Goal: Task Accomplishment & Management: Use online tool/utility

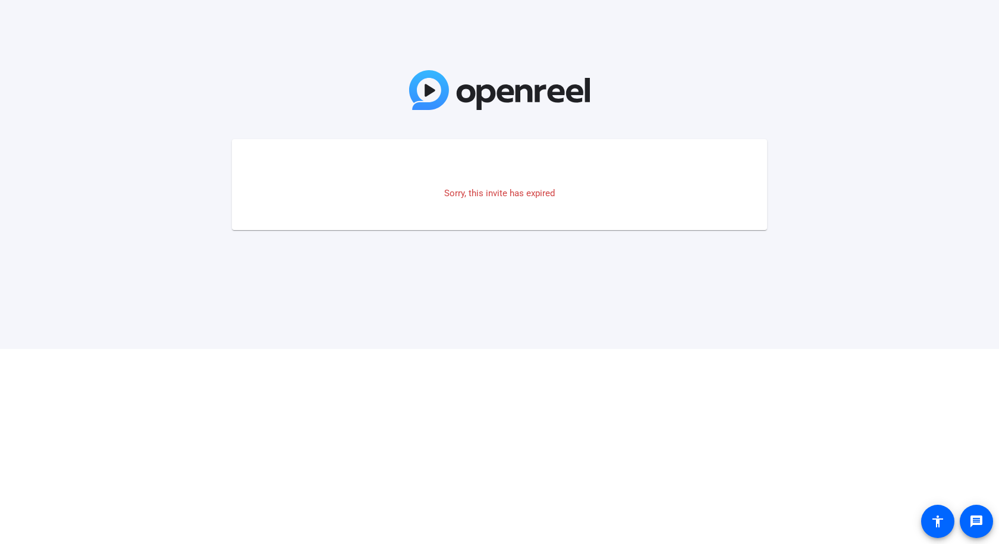
click at [459, 195] on p "Sorry, this invite has expired" at bounding box center [500, 194] width 488 height 14
copy p "Sorry, this invite has expired"
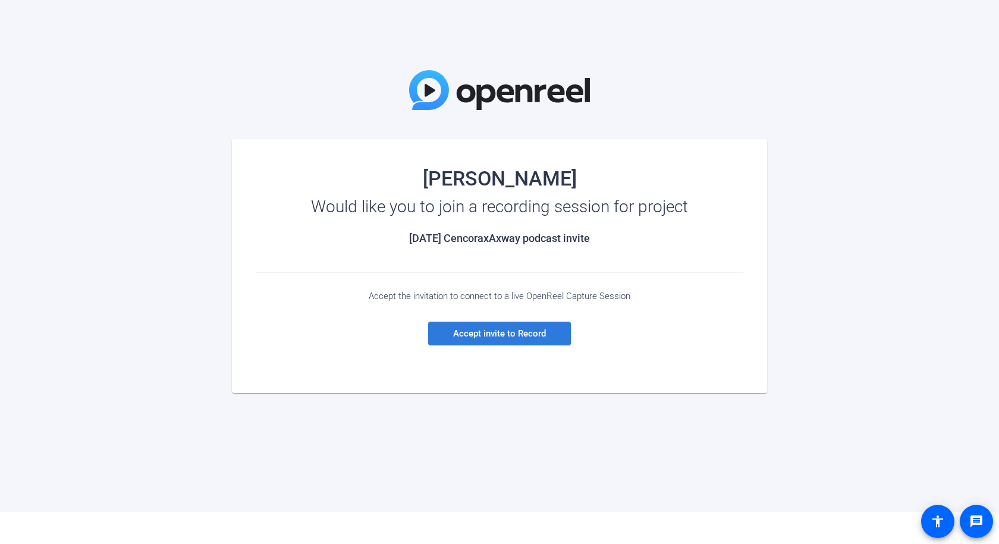
click at [491, 335] on span "Accept invite to Record" at bounding box center [499, 333] width 93 height 11
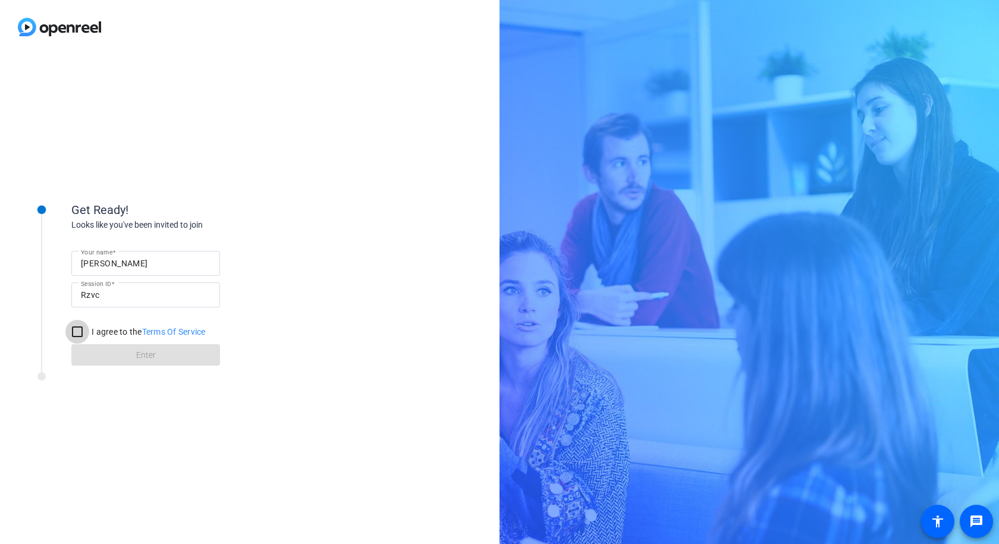
click at [77, 334] on input "I agree to the Terms Of Service" at bounding box center [77, 332] width 24 height 24
checkbox input "true"
click at [102, 353] on span at bounding box center [145, 355] width 149 height 29
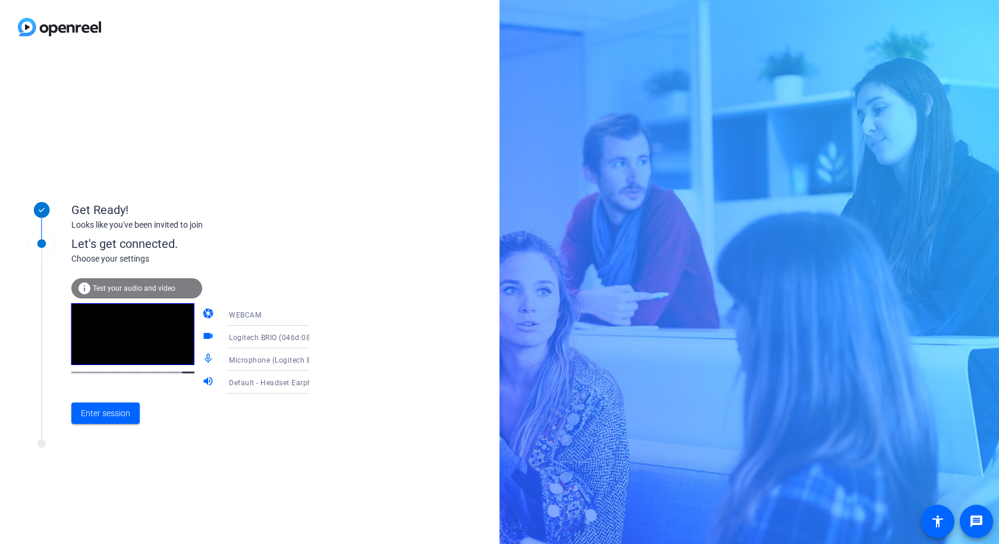
click at [109, 288] on span "Test your audio and video" at bounding box center [134, 288] width 83 height 8
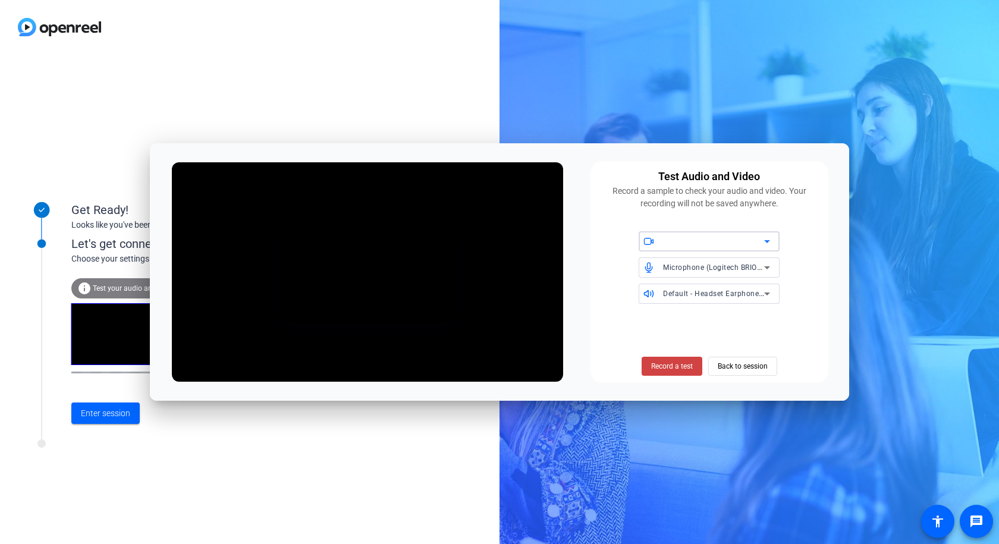
click at [763, 242] on icon at bounding box center [767, 241] width 14 height 14
click at [763, 241] on div at bounding box center [499, 272] width 999 height 544
click at [757, 298] on span "Default - Headset Earphone (Poly BT700) (047f:02e6)" at bounding box center [756, 293] width 186 height 10
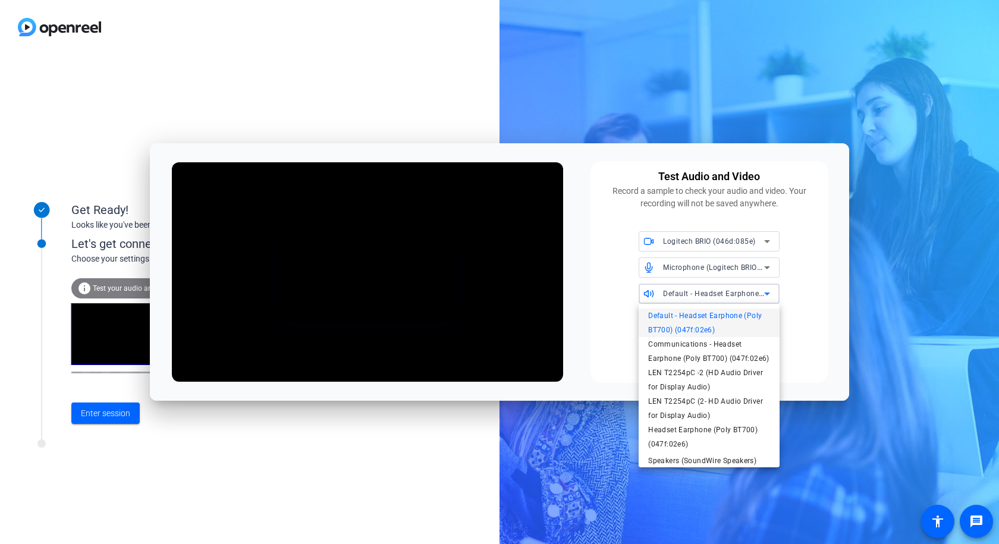
click at [821, 332] on div at bounding box center [499, 272] width 999 height 544
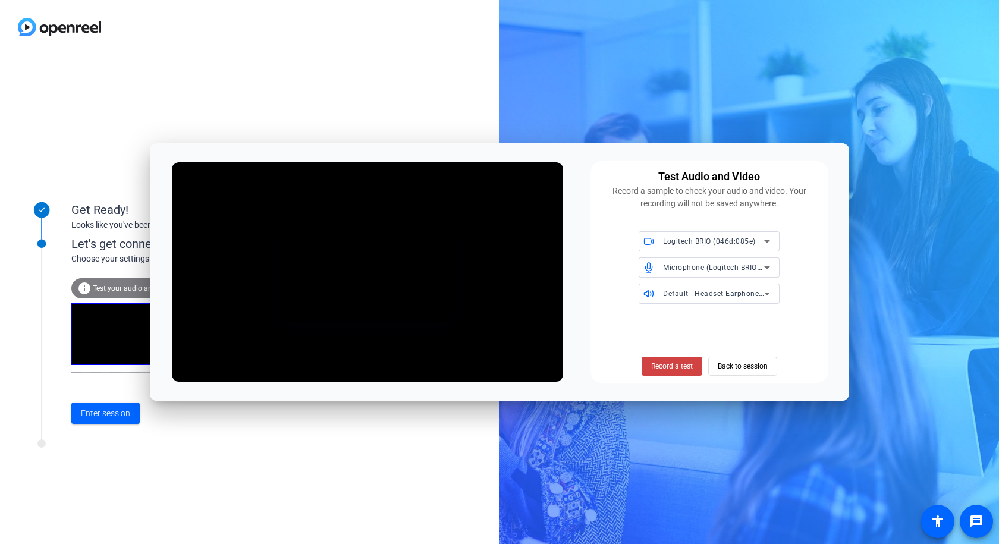
click at [722, 293] on span "Default - Headset Earphone (Poly BT700) (047f:02e6)" at bounding box center [756, 293] width 186 height 10
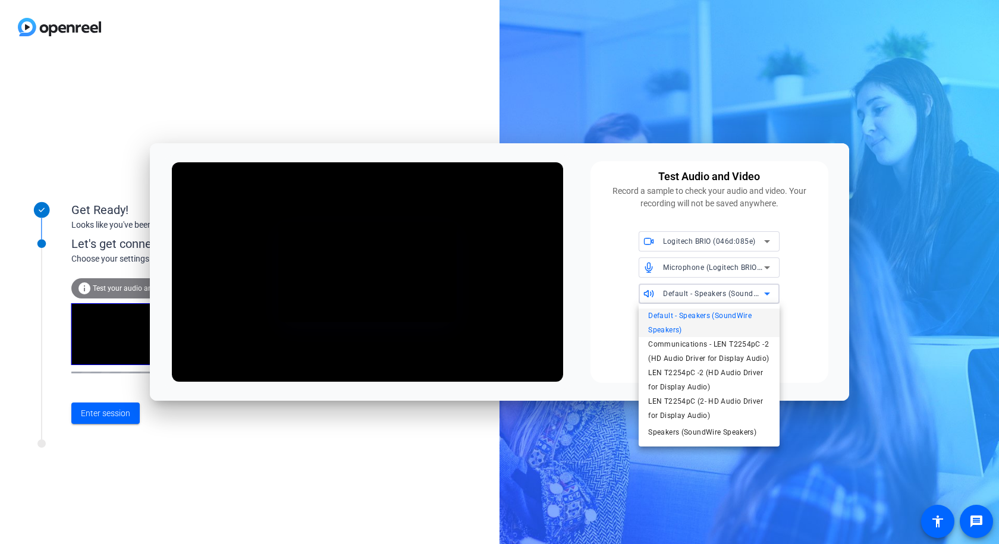
click at [755, 321] on span "Default - Speakers (SoundWire Speakers)" at bounding box center [709, 323] width 122 height 29
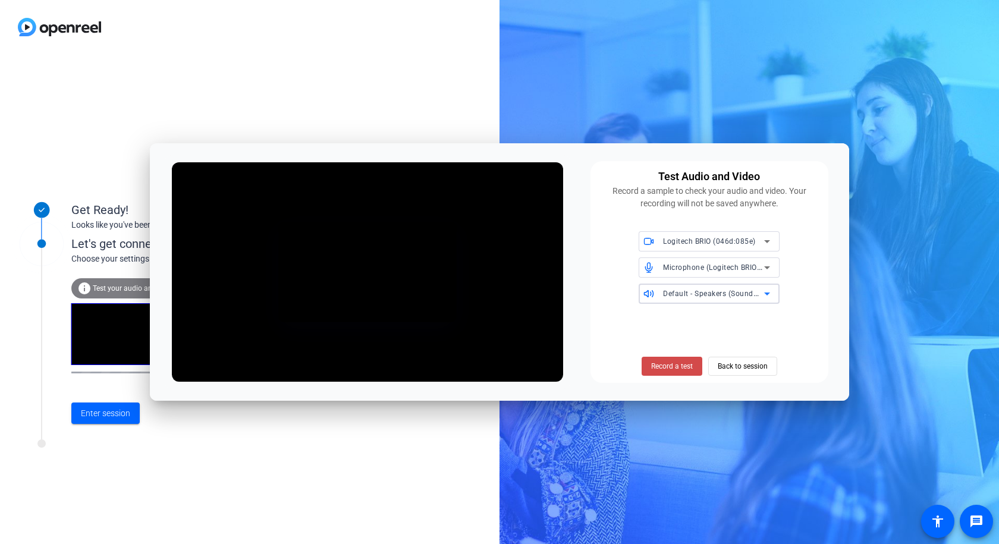
click at [673, 368] on span "Record a test" at bounding box center [672, 366] width 42 height 11
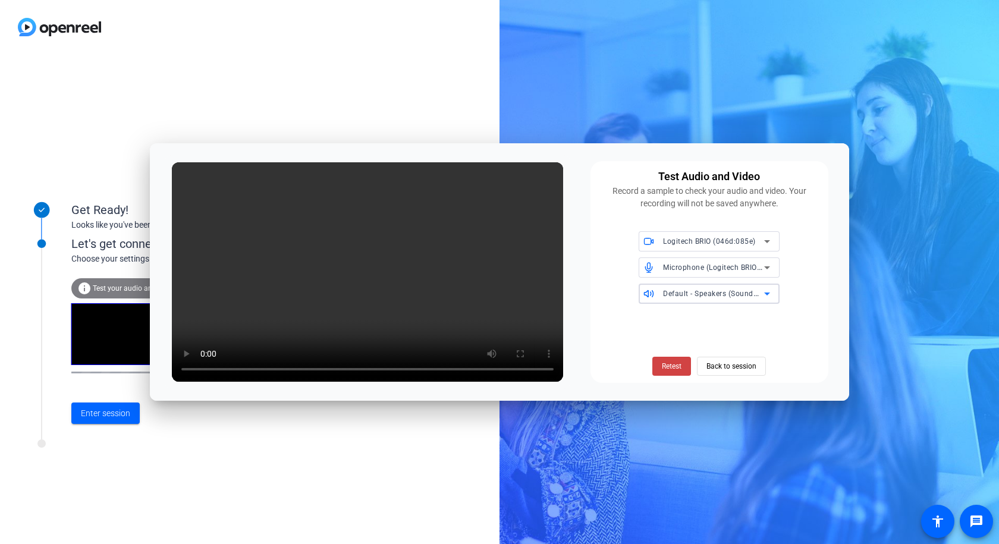
click at [758, 292] on span "Default - Speakers (SoundWire Speakers)" at bounding box center [734, 293] width 142 height 10
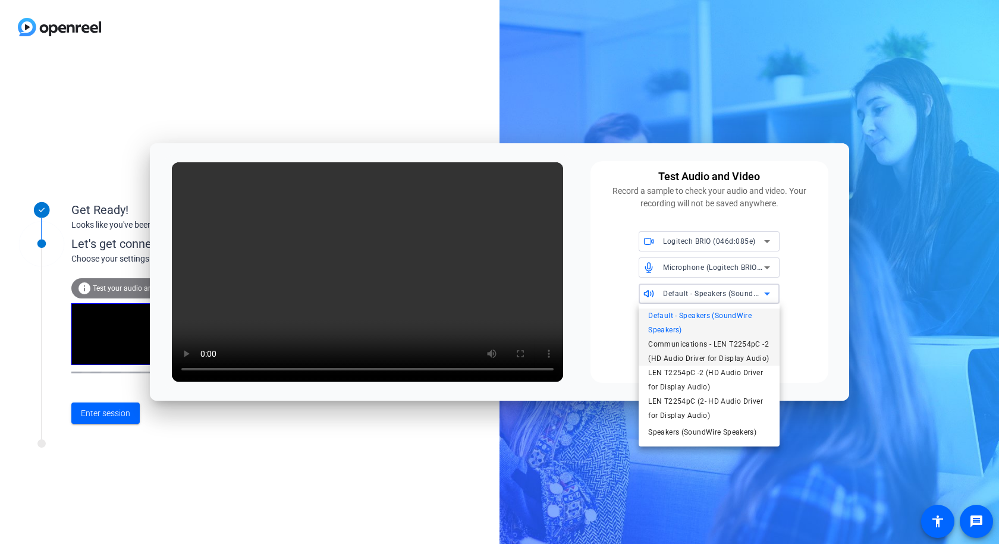
click at [755, 350] on span "Communications - LEN T2254pC -2 (HD Audio Driver for Display Audio)" at bounding box center [709, 351] width 122 height 29
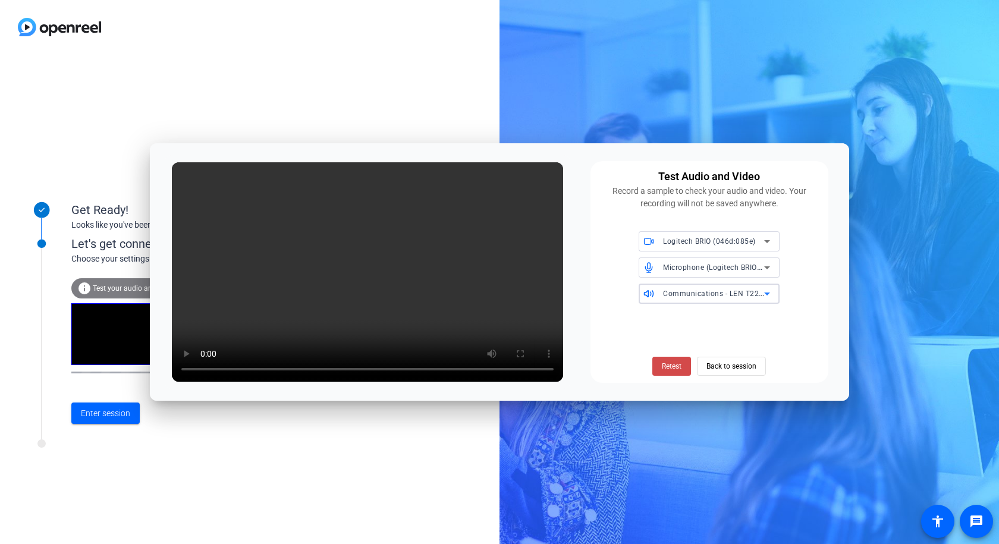
click at [674, 366] on span "Retest" at bounding box center [672, 366] width 20 height 11
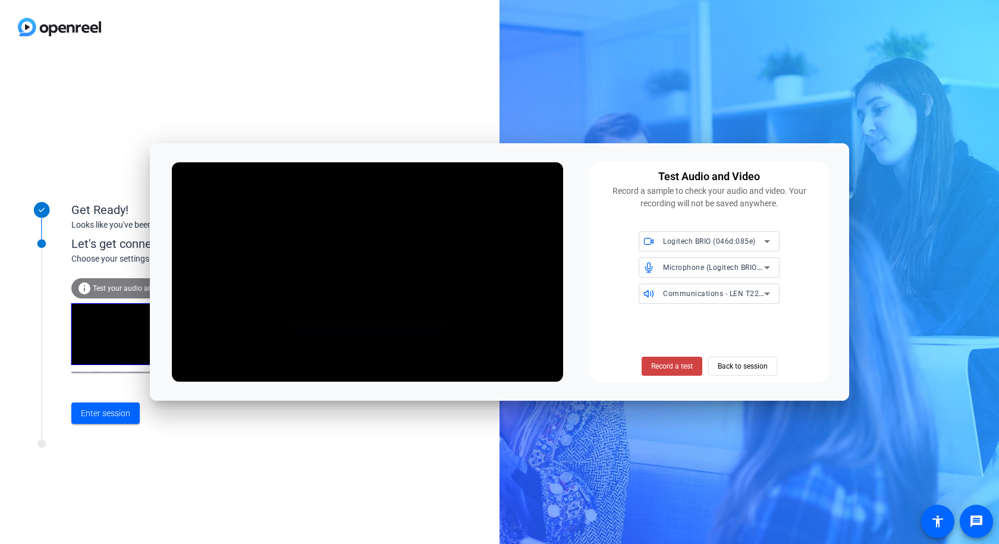
click at [674, 366] on span "Record a test" at bounding box center [672, 366] width 42 height 11
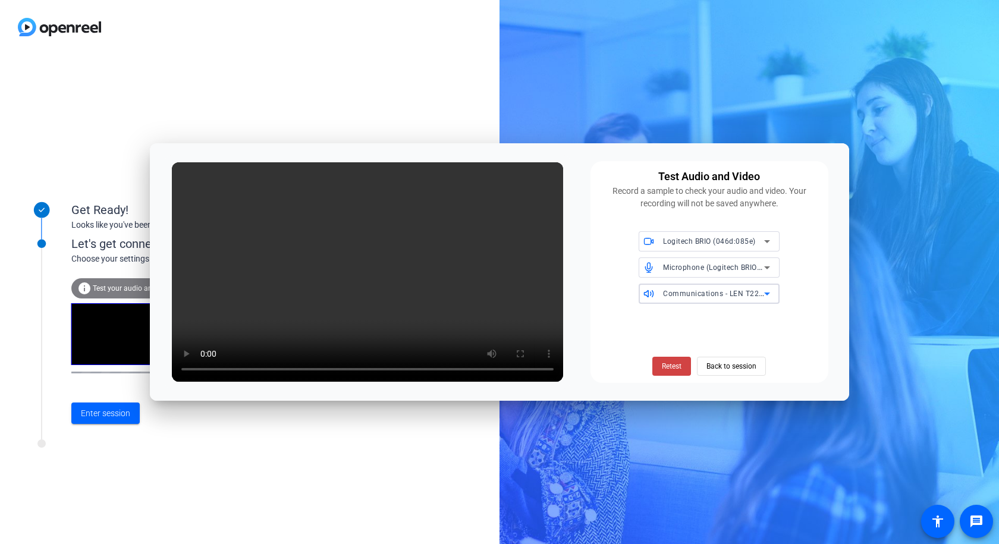
click at [742, 300] on div "Communications - LEN T2254pC -2 (HD Audio Driver for Display Audio)" at bounding box center [713, 293] width 101 height 15
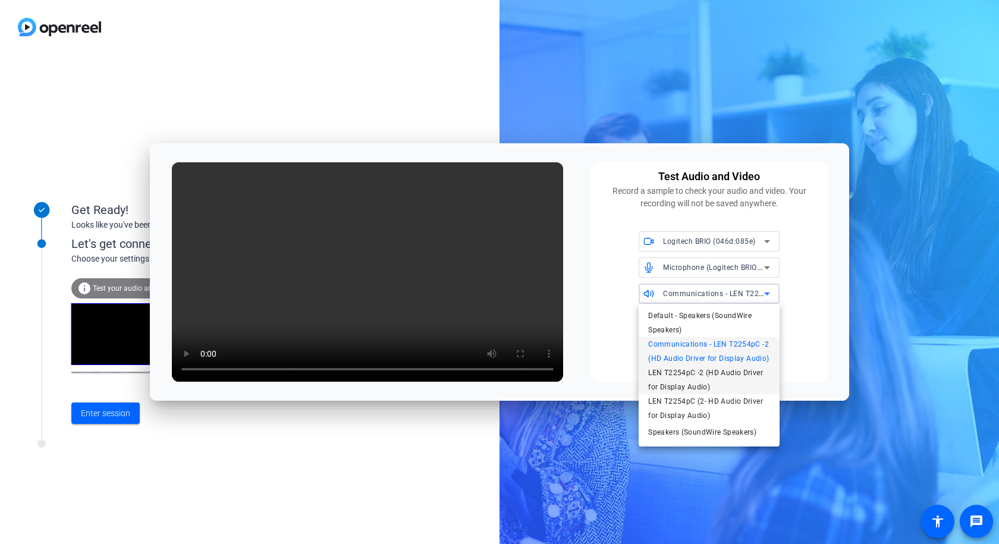
click at [723, 378] on span "LEN T2254pC -2 (HD Audio Driver for Display Audio)" at bounding box center [709, 380] width 122 height 29
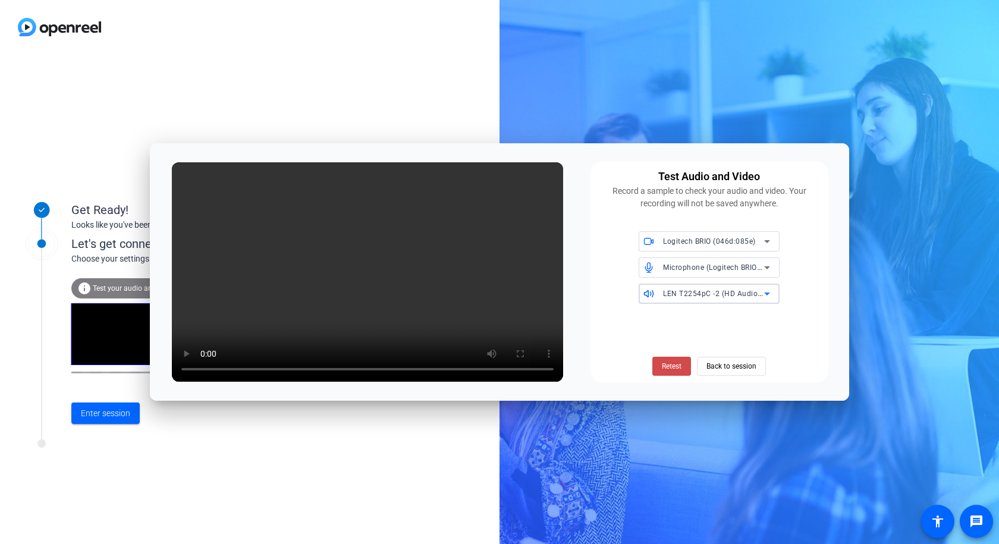
click at [665, 369] on span "Retest" at bounding box center [672, 366] width 20 height 11
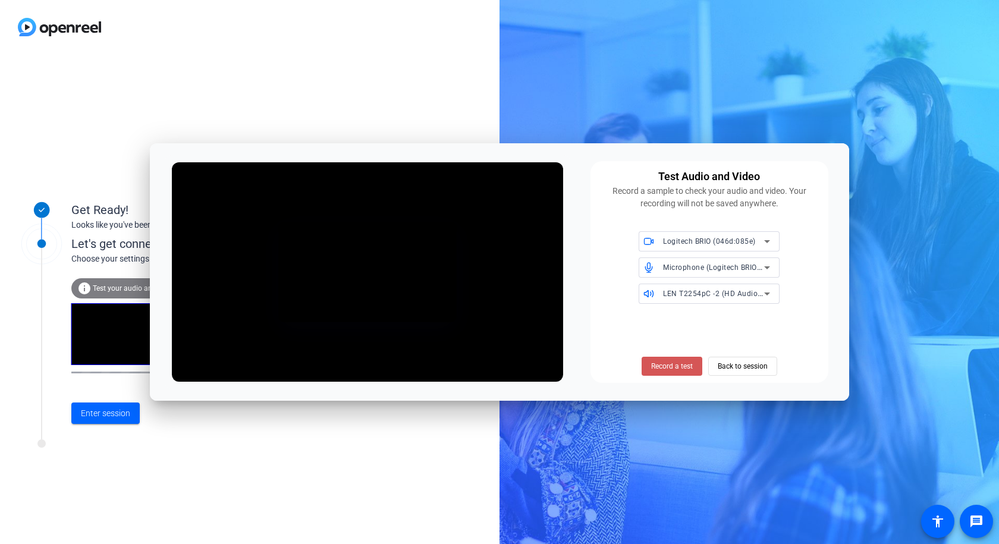
click at [665, 369] on span "Record a test" at bounding box center [672, 366] width 42 height 11
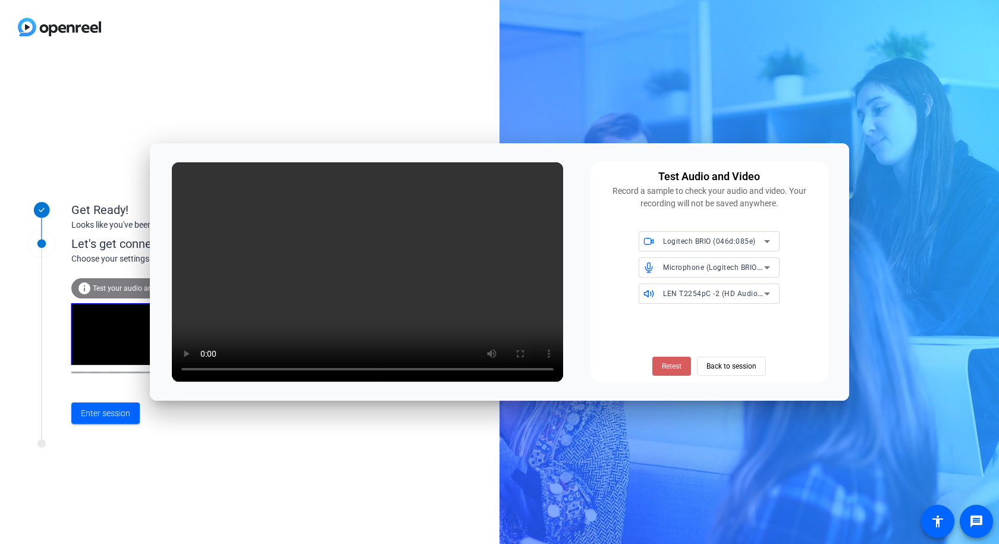
click at [670, 369] on span "Retest" at bounding box center [672, 366] width 20 height 11
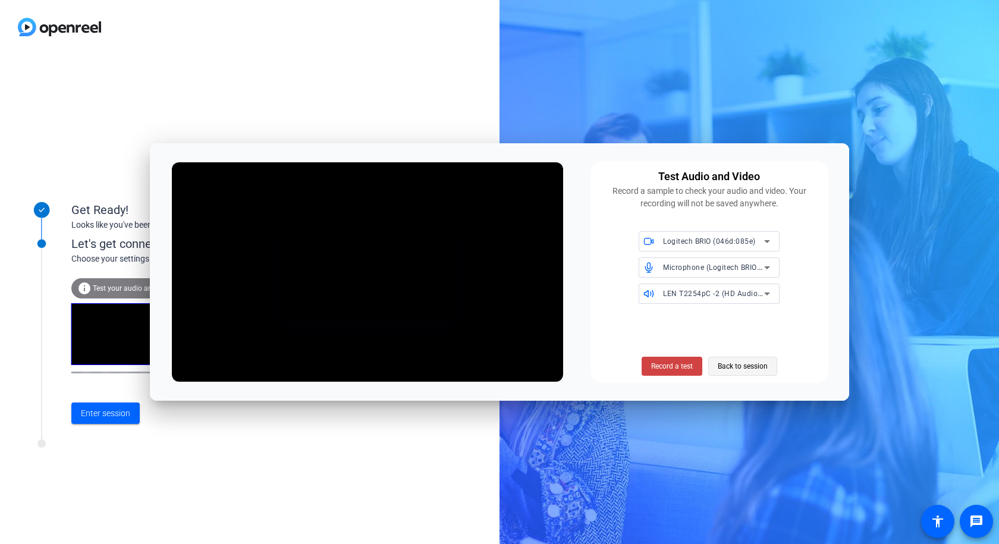
click at [752, 368] on span "Back to session" at bounding box center [743, 366] width 50 height 23
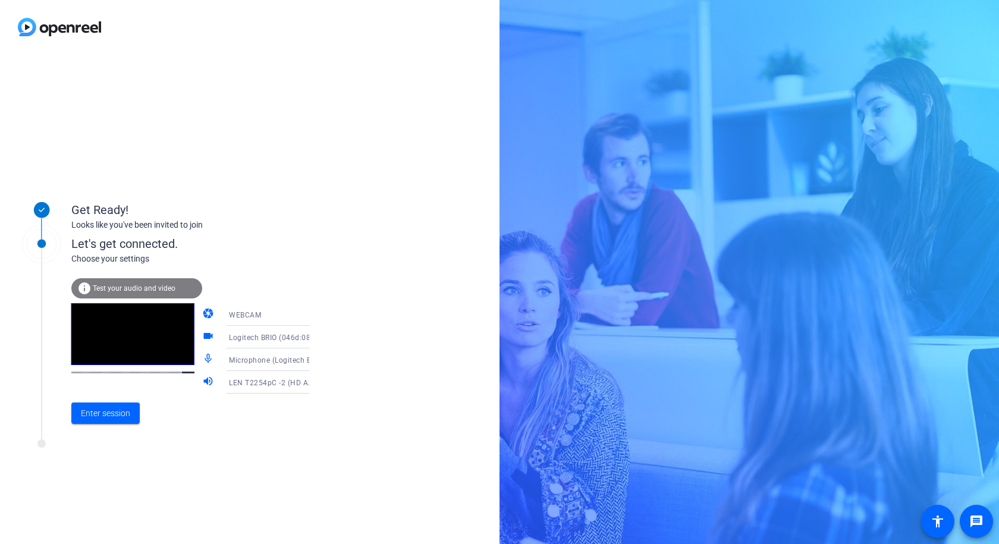
click at [212, 455] on div "Get Ready! Looks like you've been invited to join Let's get connected. Choose y…" at bounding box center [250, 299] width 500 height 490
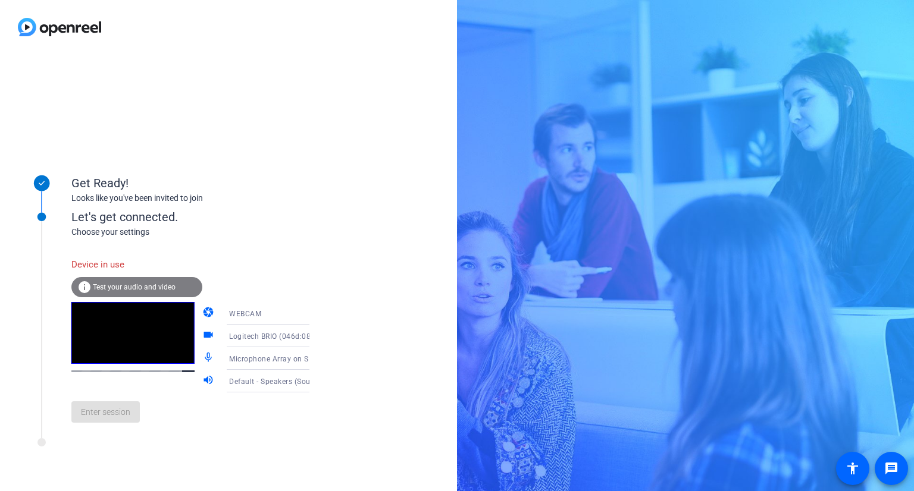
click at [133, 287] on span "Test your audio and video" at bounding box center [134, 287] width 83 height 8
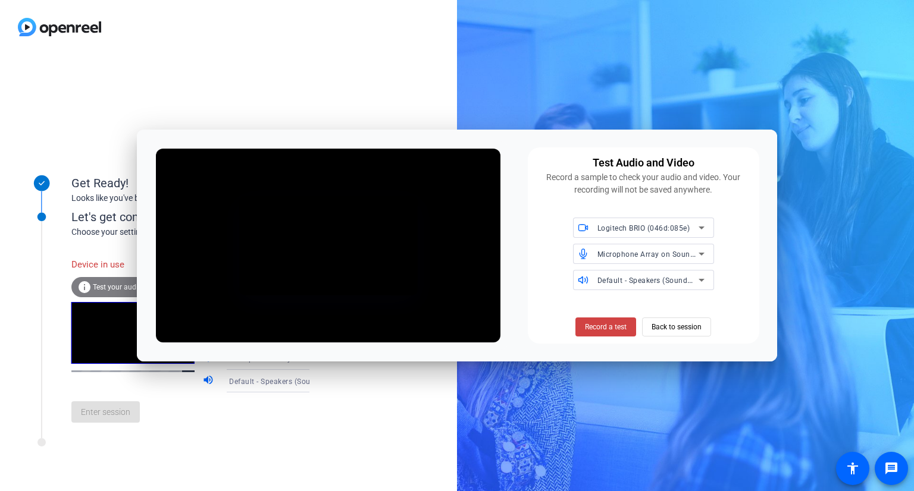
click at [579, 447] on div "Get Ready! Looks like you've been invited to join Let's get connected. Choose y…" at bounding box center [457, 245] width 914 height 491
click at [609, 329] on span "Record a test" at bounding box center [606, 327] width 42 height 11
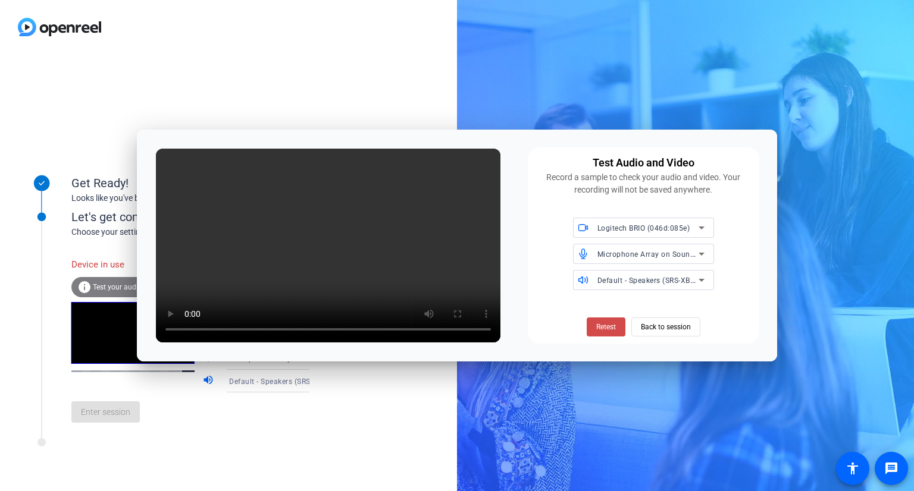
click at [600, 316] on span at bounding box center [605, 327] width 39 height 29
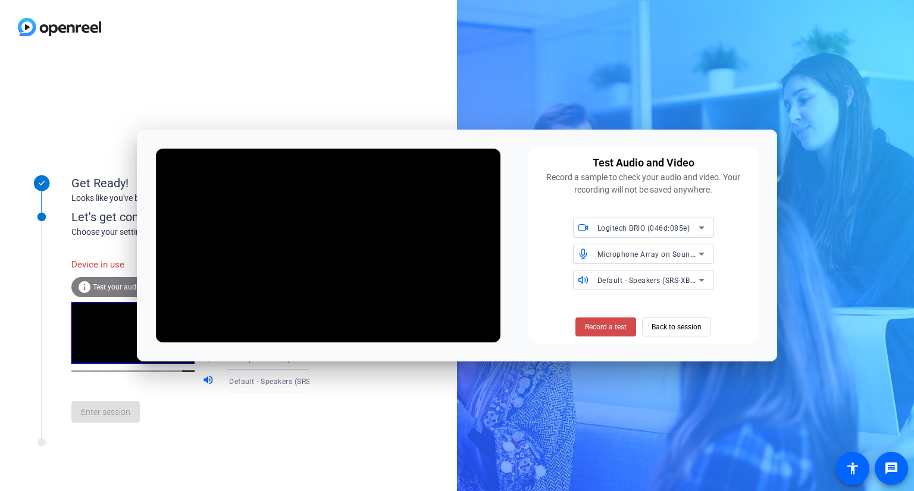
click at [600, 325] on span "Record a test" at bounding box center [606, 327] width 42 height 11
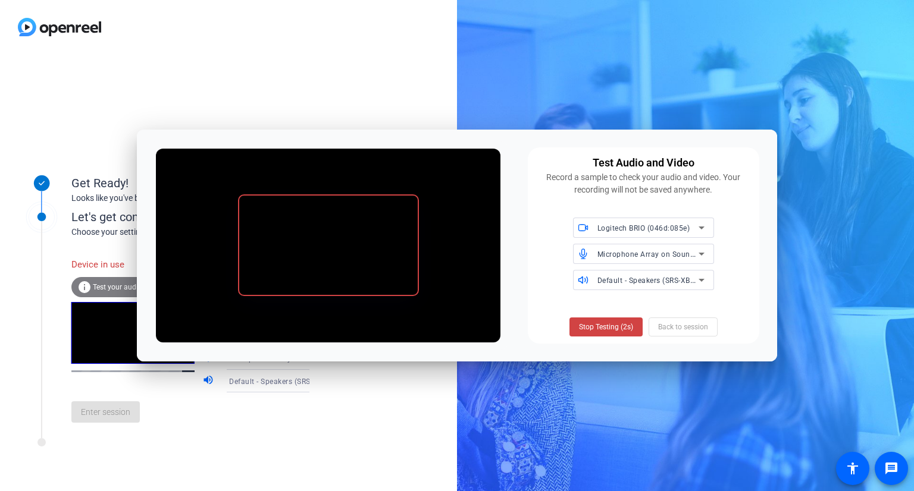
click at [600, 325] on span "Stop Testing (2s)" at bounding box center [606, 327] width 54 height 11
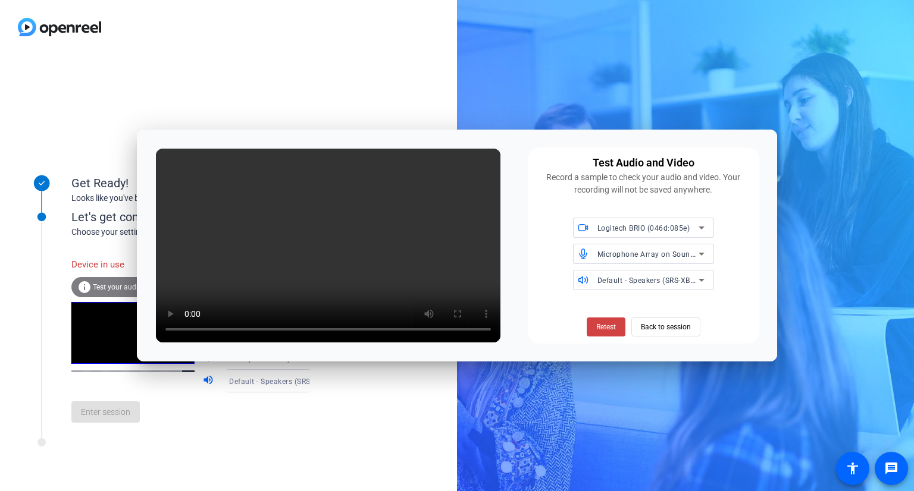
click at [608, 284] on span "Default - Speakers (SRS-XB12)" at bounding box center [649, 280] width 105 height 10
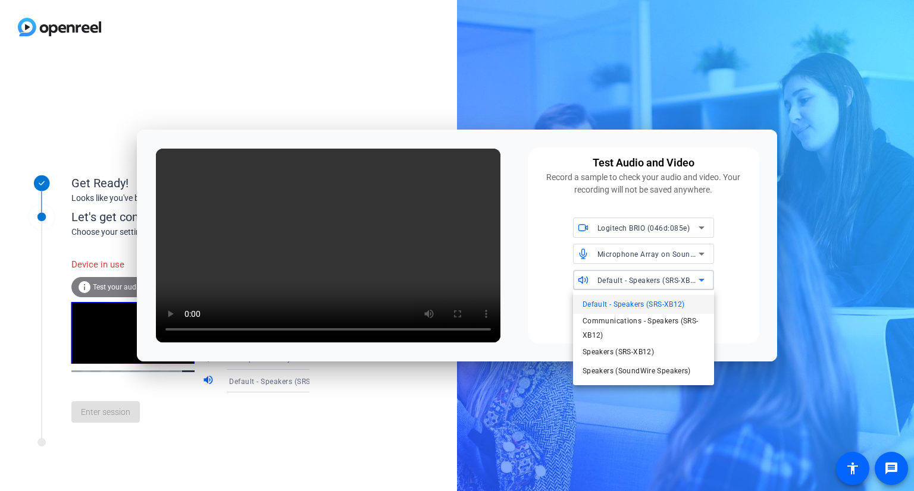
click at [608, 284] on div at bounding box center [457, 245] width 914 height 491
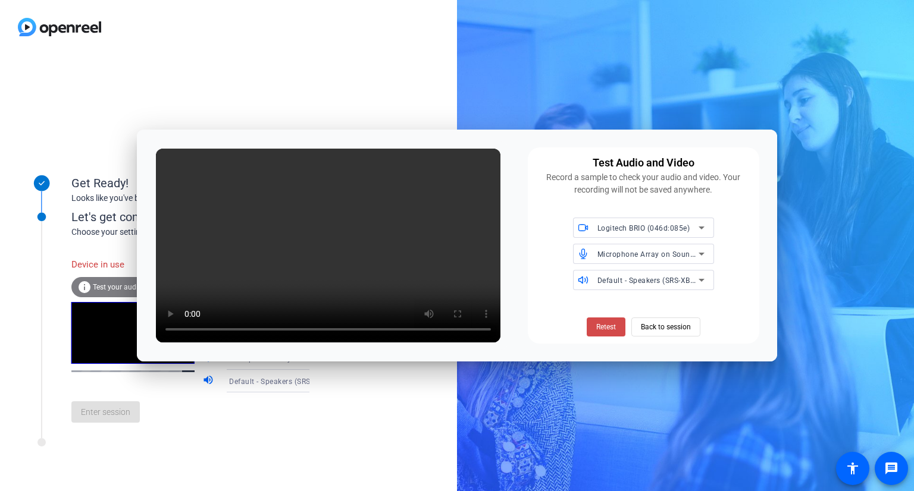
click at [605, 330] on span "Retest" at bounding box center [606, 327] width 20 height 11
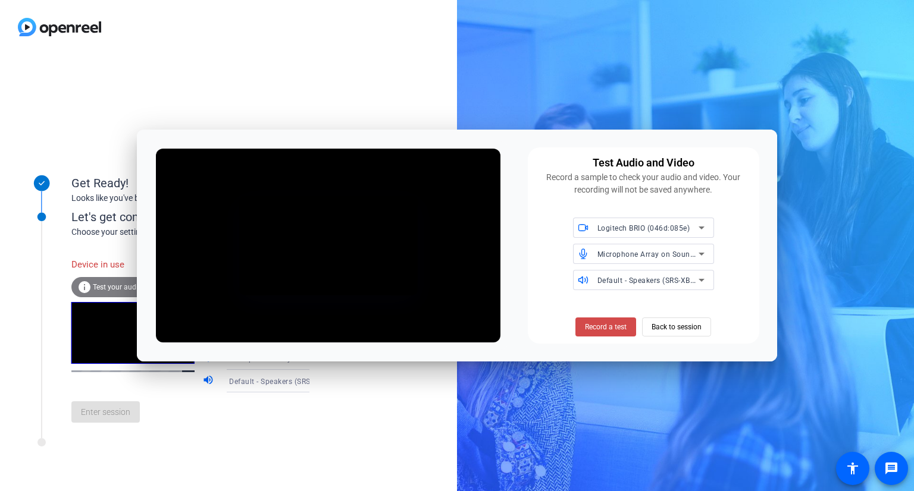
click at [625, 327] on span "Record a test" at bounding box center [606, 327] width 42 height 11
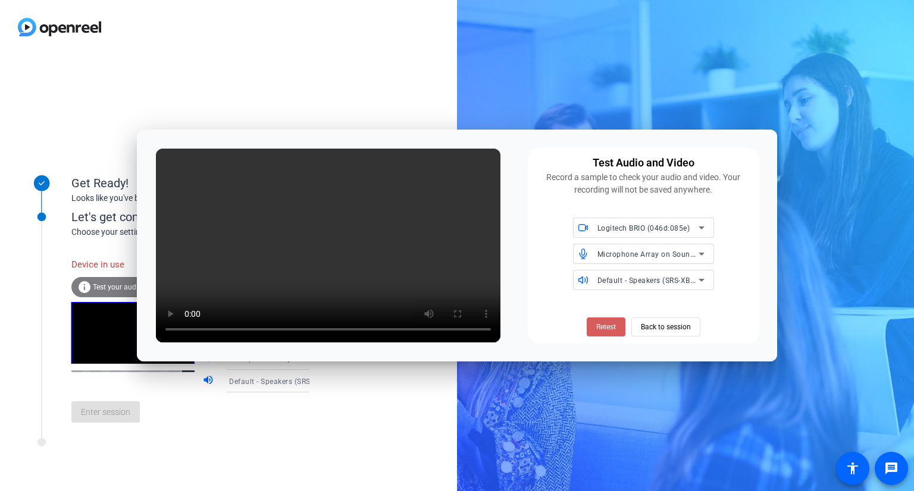
click at [600, 331] on span "Retest" at bounding box center [606, 327] width 20 height 11
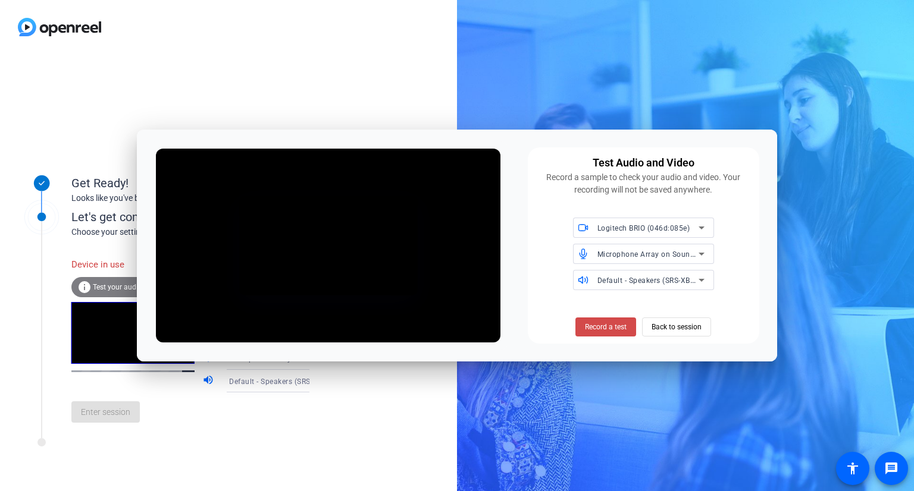
click at [604, 331] on span "Record a test" at bounding box center [606, 327] width 42 height 11
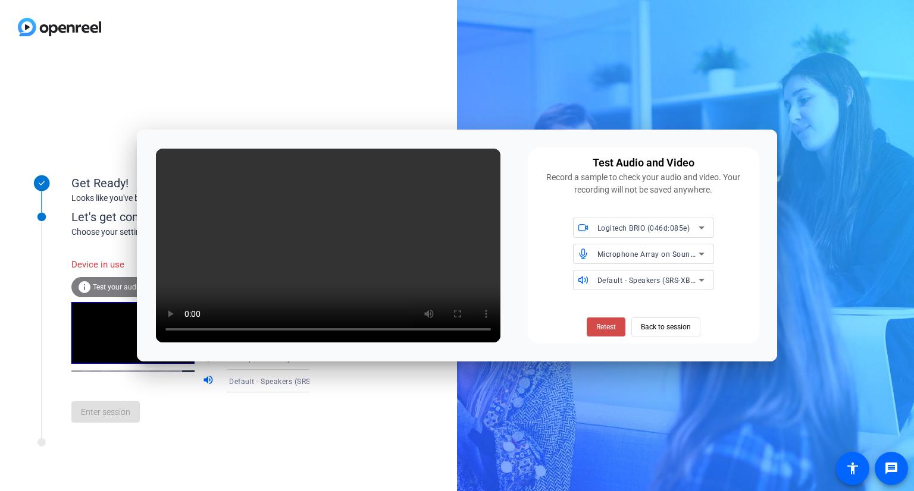
click at [611, 322] on span "Retest" at bounding box center [606, 327] width 20 height 11
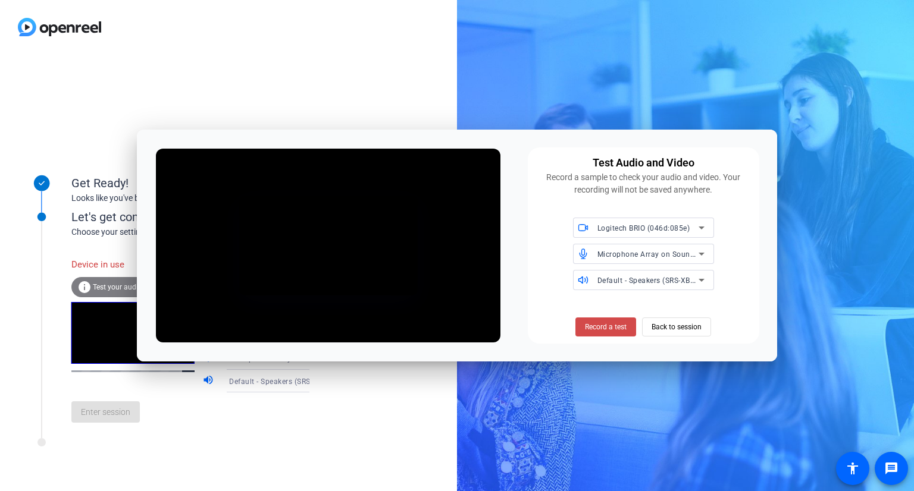
click at [615, 332] on span at bounding box center [605, 327] width 61 height 29
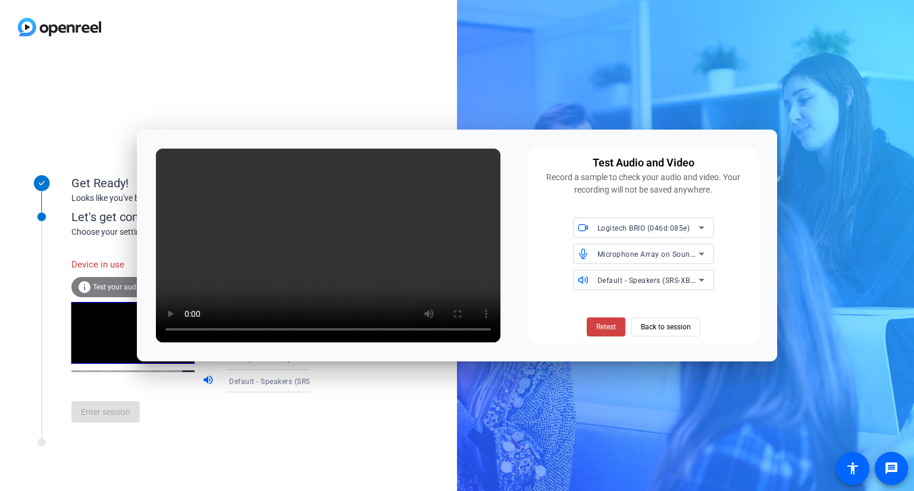
click at [783, 77] on div "Get Ready! Looks like you've been invited to join Let's get connected. Choose y…" at bounding box center [457, 245] width 914 height 491
click at [663, 330] on span "Back to session" at bounding box center [666, 327] width 50 height 23
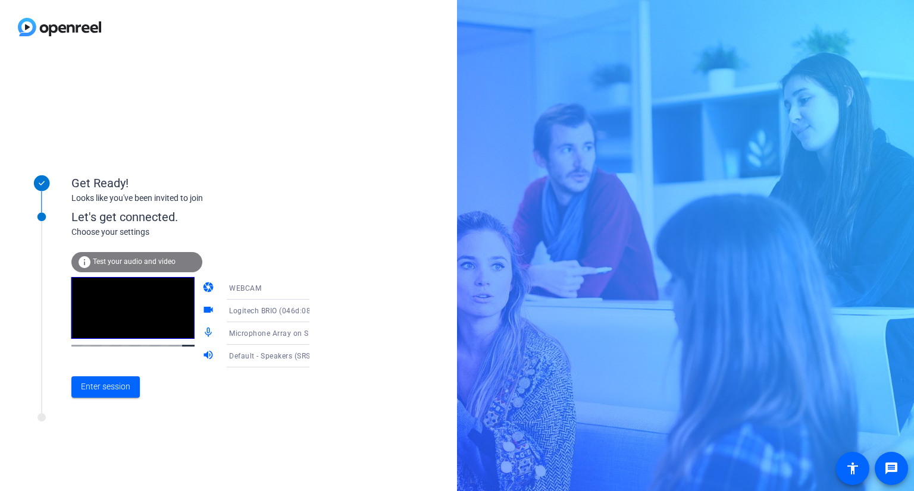
click at [121, 258] on span "Test your audio and video" at bounding box center [134, 262] width 83 height 8
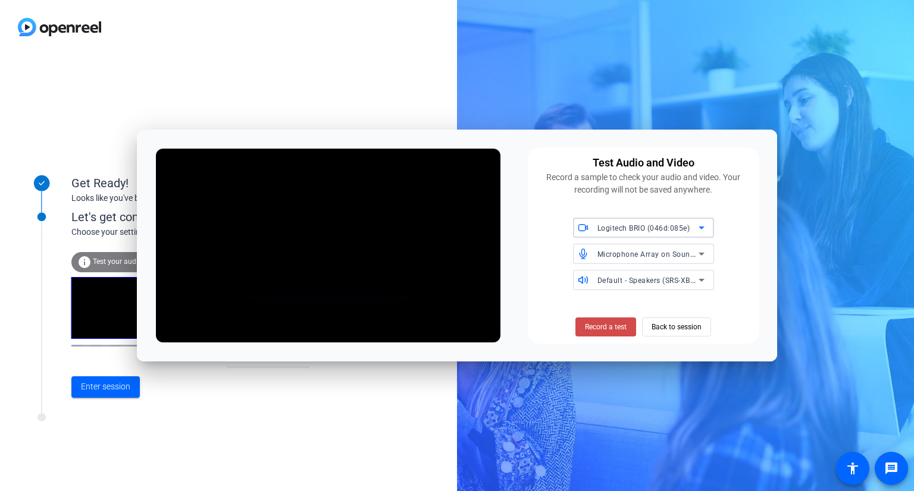
click at [606, 331] on span "Record a test" at bounding box center [606, 327] width 42 height 11
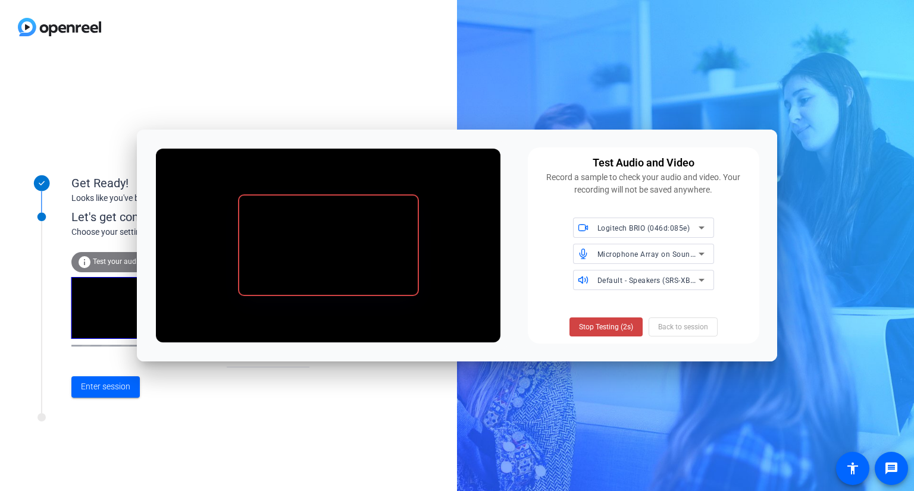
click at [606, 331] on span "Stop Testing (2s)" at bounding box center [606, 327] width 54 height 11
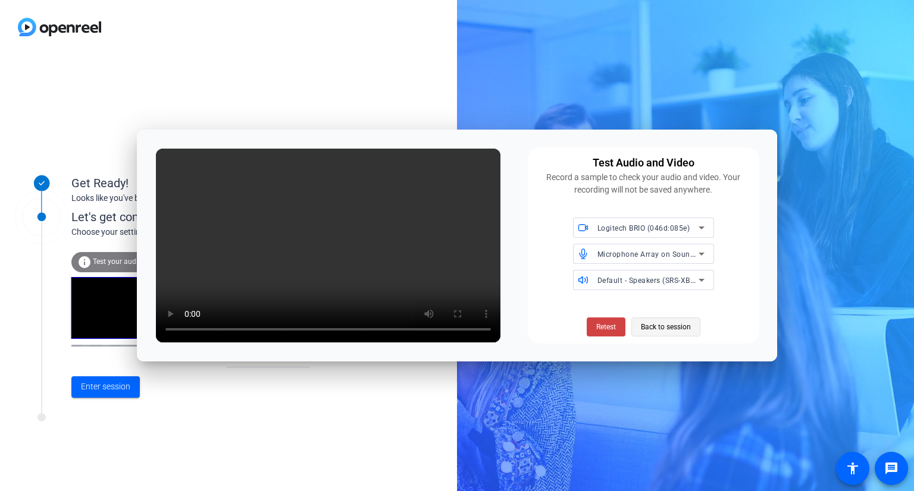
click at [660, 324] on span "Back to session" at bounding box center [666, 327] width 50 height 23
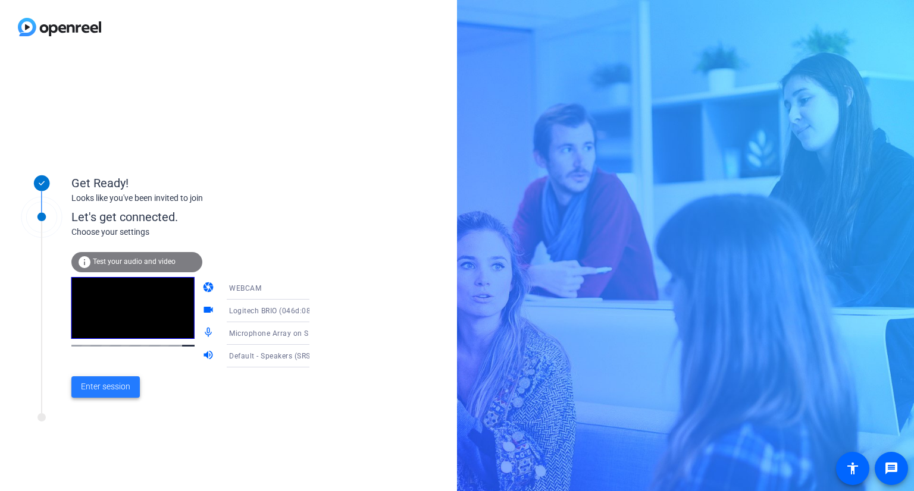
click at [108, 388] on span "Enter session" at bounding box center [105, 387] width 49 height 12
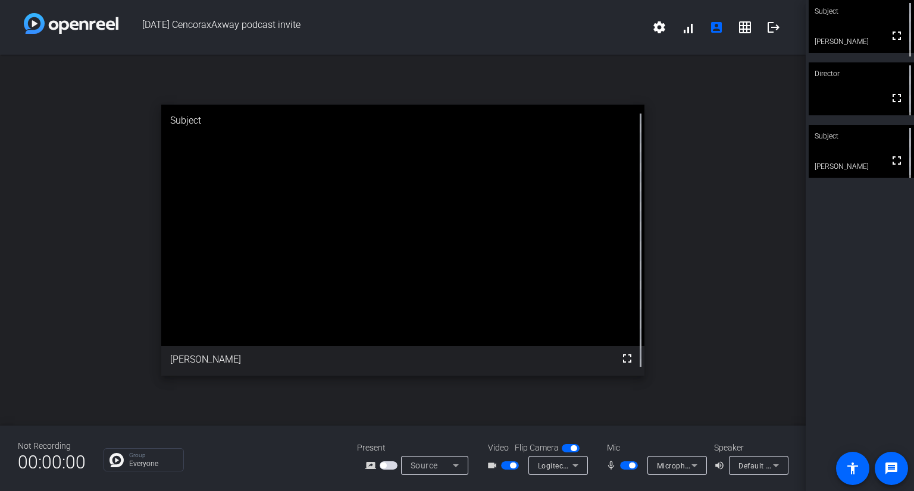
click at [62, 140] on div "open_in_new Subject fullscreen [PERSON_NAME]" at bounding box center [402, 240] width 805 height 371
